Goal: Check status: Check status

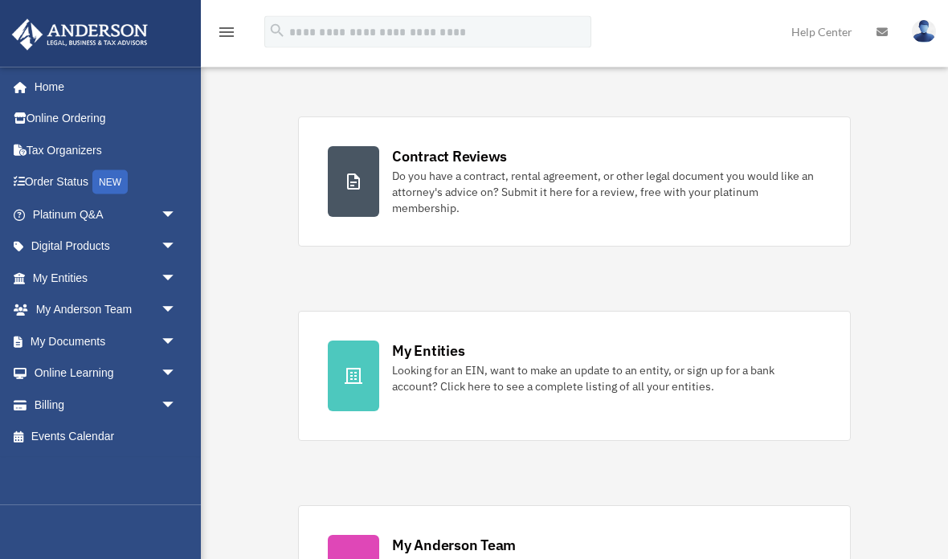
scroll to position [292, 0]
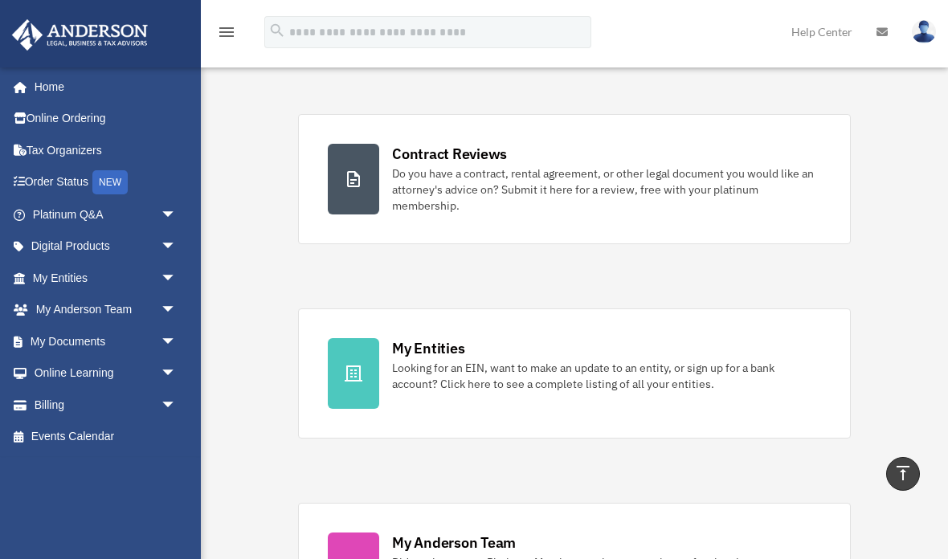
click at [355, 379] on icon at bounding box center [353, 373] width 19 height 19
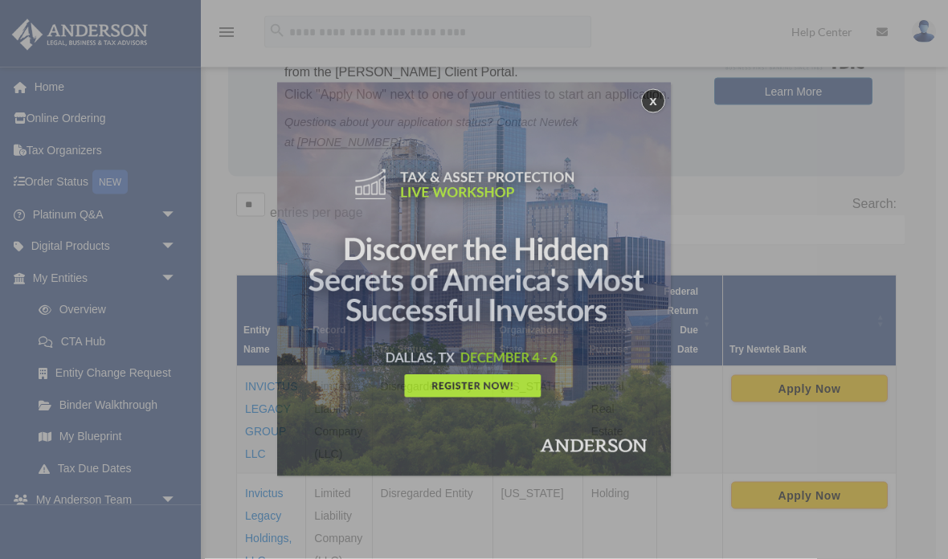
scroll to position [230, 0]
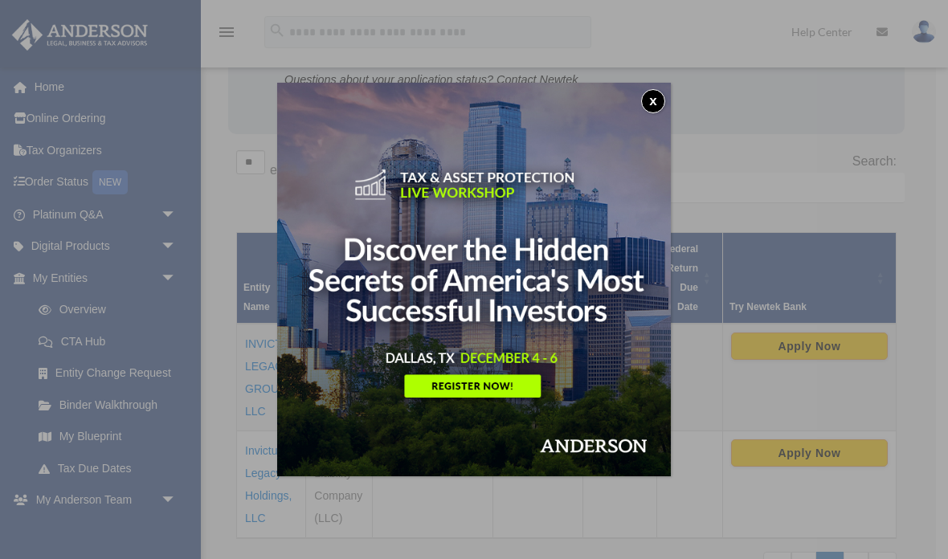
click at [648, 100] on button "x" at bounding box center [653, 101] width 24 height 24
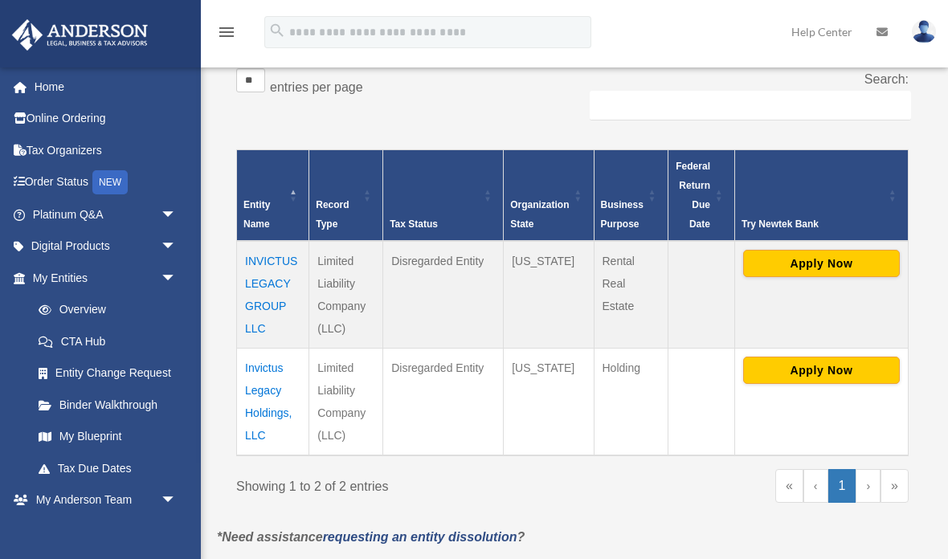
scroll to position [293, 0]
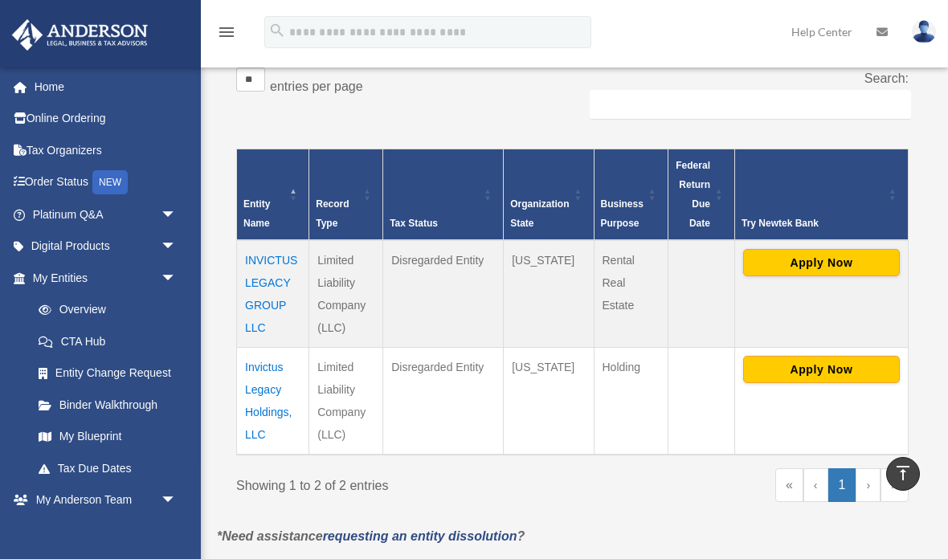
click at [273, 288] on td "INVICTUS LEGACY GROUP LLC" at bounding box center [273, 294] width 72 height 108
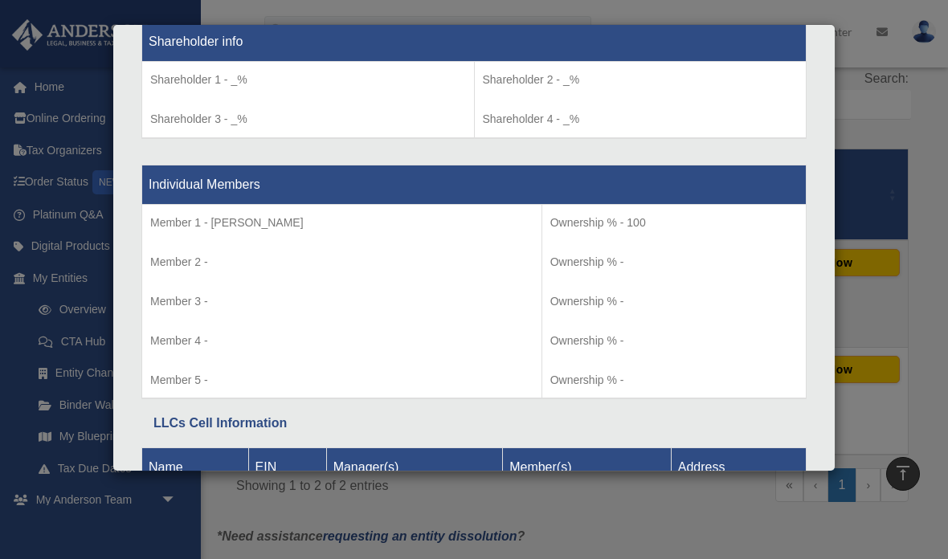
scroll to position [1374, 0]
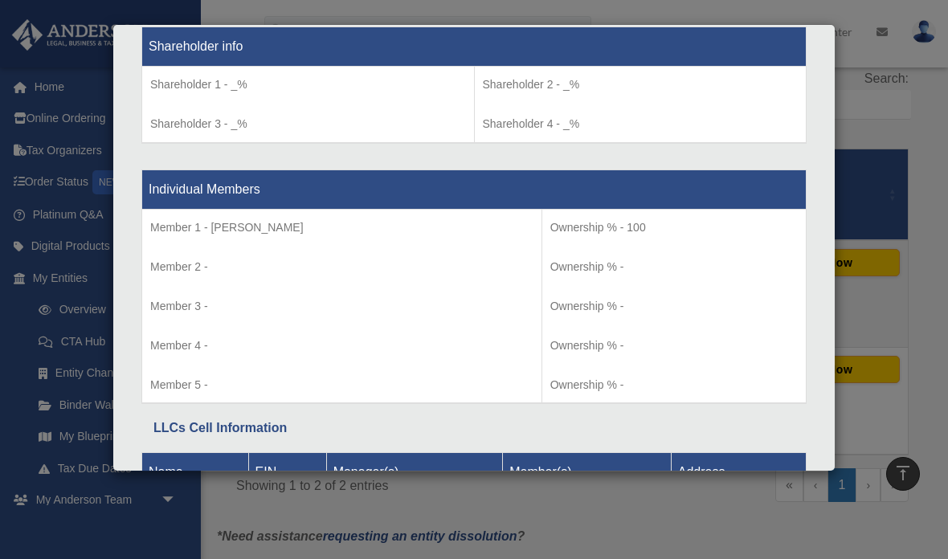
click at [301, 218] on p "Member 1 - [PERSON_NAME]" at bounding box center [341, 228] width 383 height 20
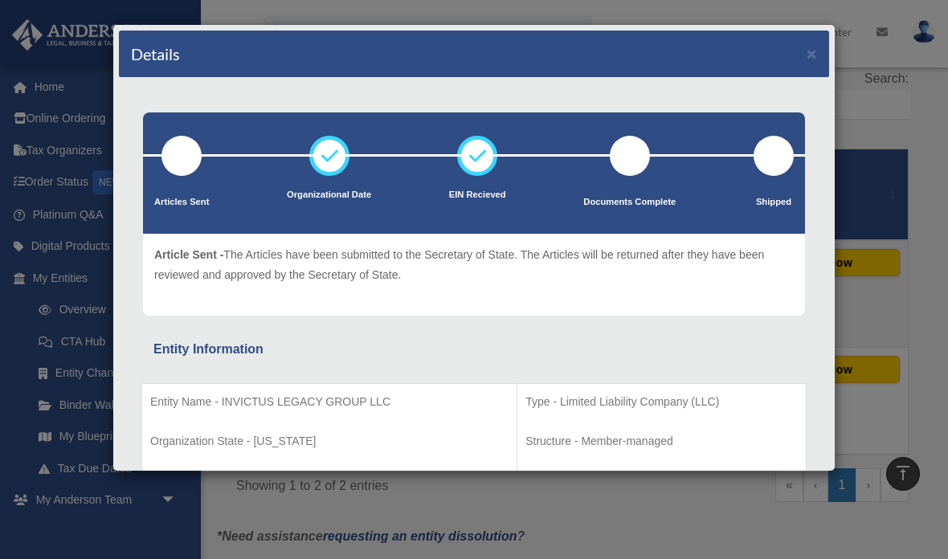
scroll to position [0, 0]
click at [807, 62] on button "×" at bounding box center [812, 53] width 10 height 17
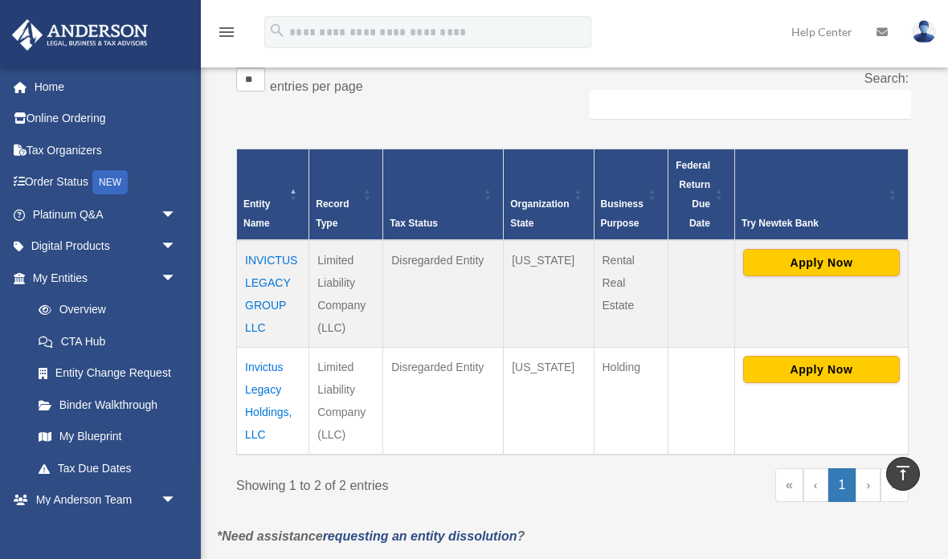
click at [265, 387] on td "Invictus Legacy Holdings, LLC" at bounding box center [273, 402] width 72 height 108
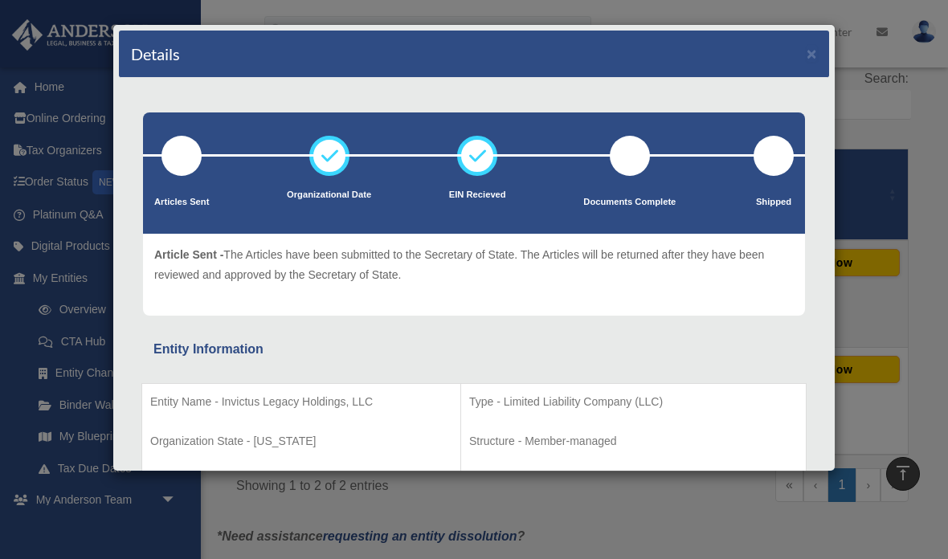
click at [807, 53] on button "×" at bounding box center [812, 53] width 10 height 17
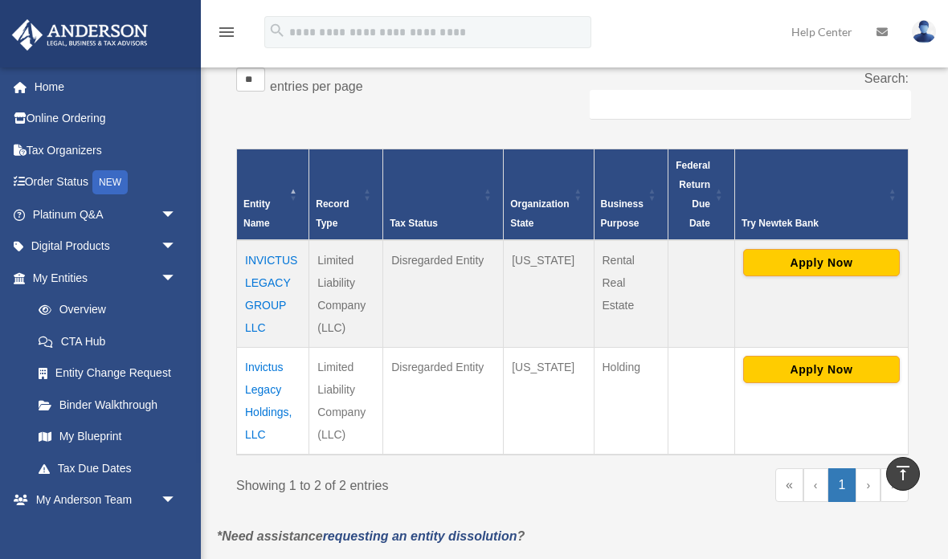
click at [103, 432] on link "My Blueprint" at bounding box center [108, 437] width 170 height 32
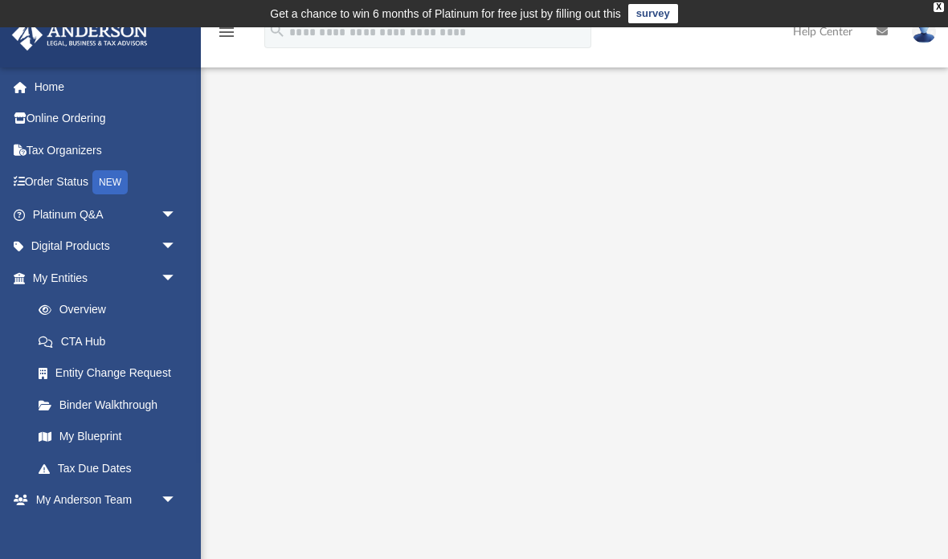
click at [94, 369] on link "Entity Change Request" at bounding box center [112, 374] width 178 height 32
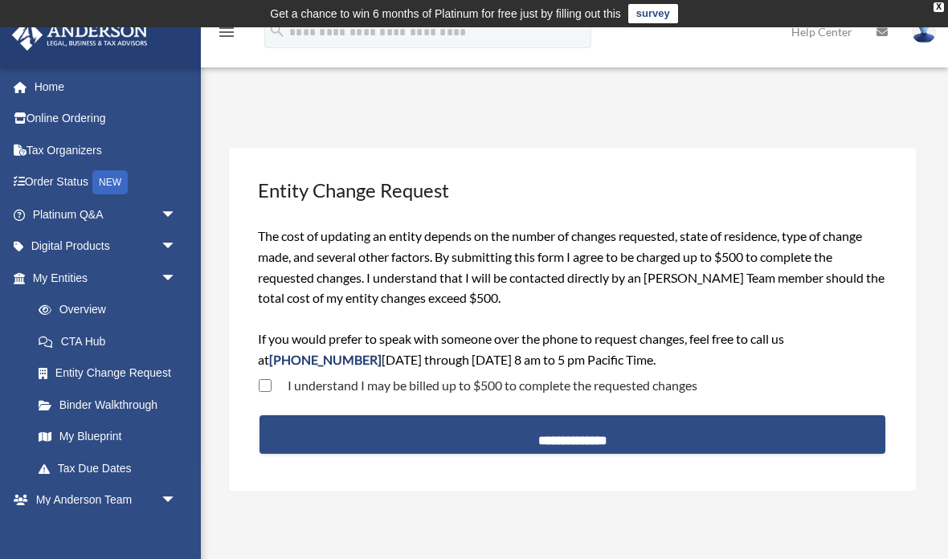
click at [80, 312] on link "Overview" at bounding box center [112, 310] width 178 height 32
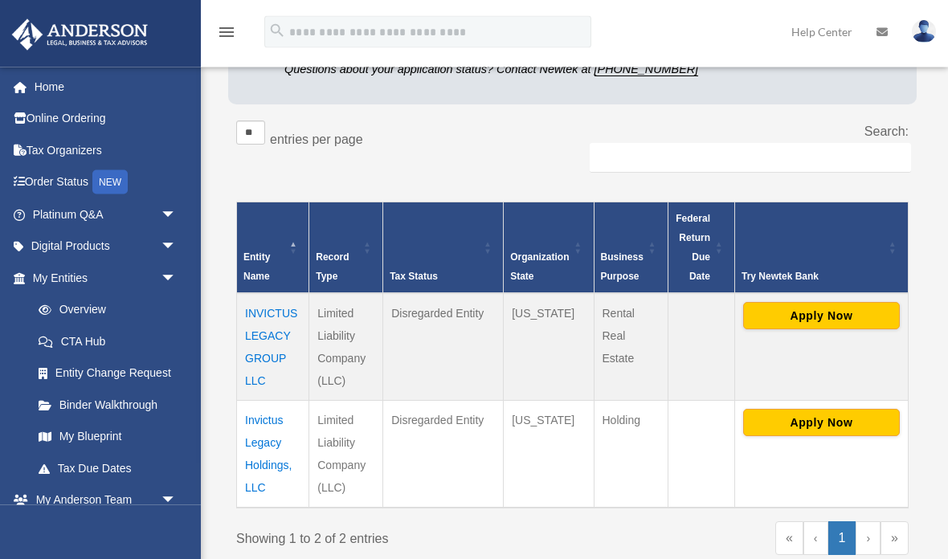
scroll to position [241, 0]
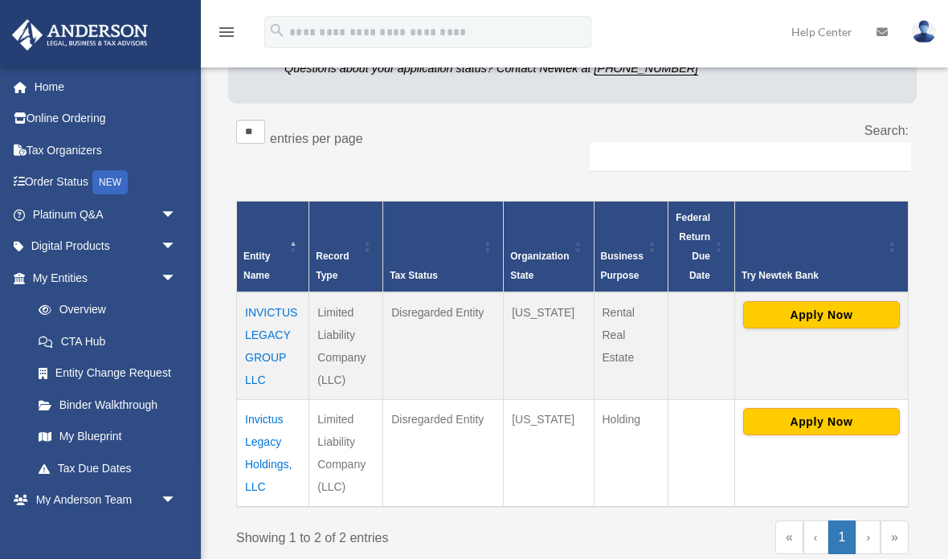
click at [72, 188] on link "Order Status NEW" at bounding box center [106, 182] width 190 height 33
